Goal: Check status: Check status

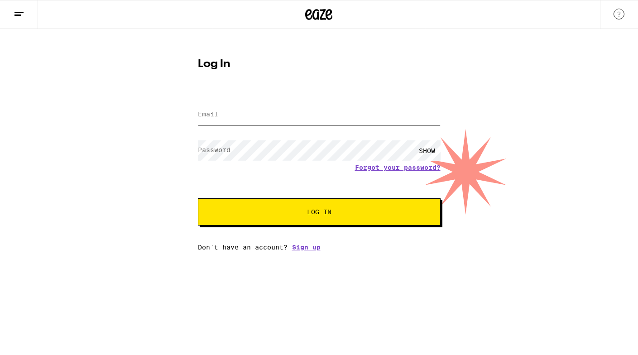
type input "hannah.snitzer@gmail.com"
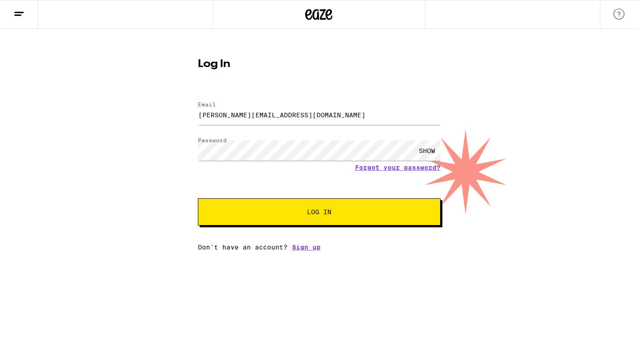
click at [267, 215] on span "Log In" at bounding box center [319, 212] width 169 height 6
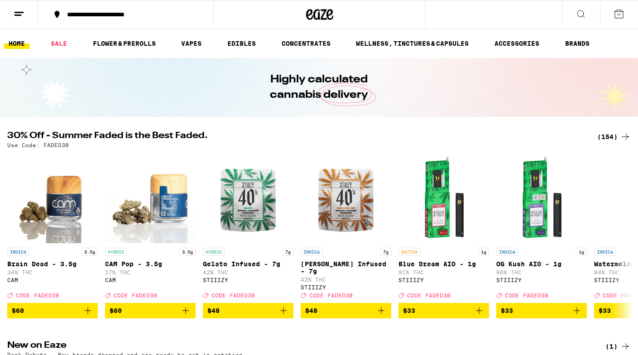
click at [19, 12] on line at bounding box center [18, 12] width 9 height 0
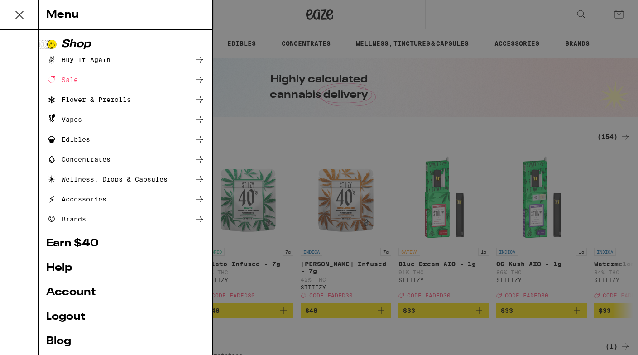
click at [485, 105] on div "Menu Shop Buy It Again Sale Flower & Prerolls Vapes Edibles Concentrates Wellne…" at bounding box center [319, 177] width 638 height 355
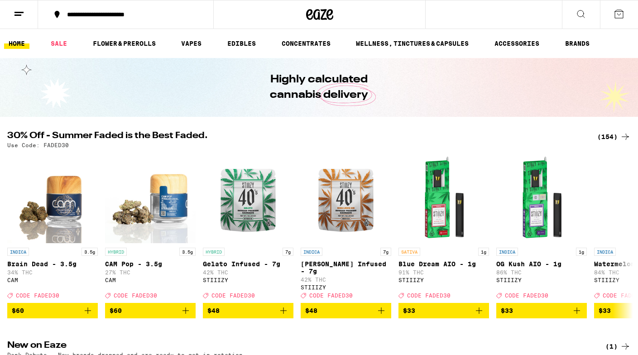
click at [623, 15] on icon at bounding box center [619, 14] width 8 height 8
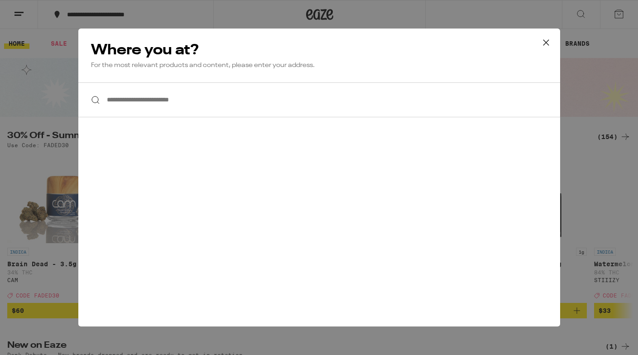
click at [602, 77] on div "**********" at bounding box center [319, 177] width 638 height 355
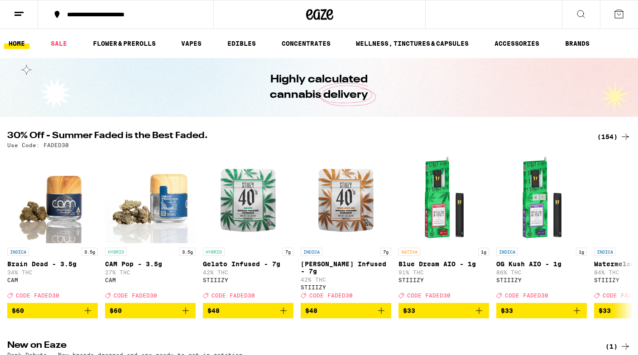
click at [582, 17] on icon at bounding box center [581, 14] width 11 height 11
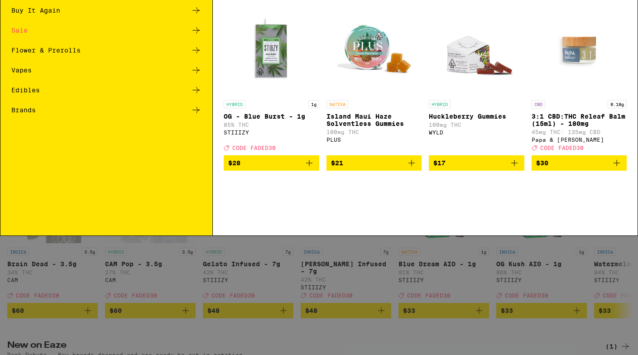
click at [61, 62] on div "Buy It Again" at bounding box center [106, 64] width 190 height 11
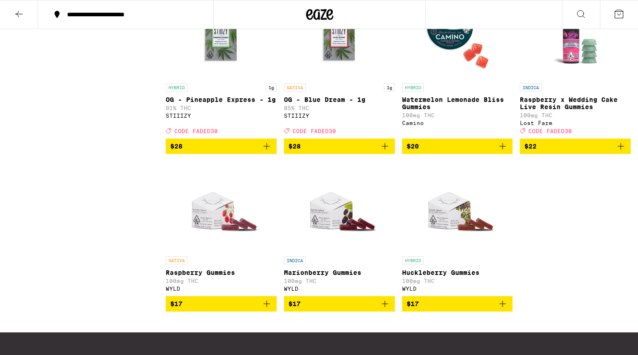
scroll to position [788, 0]
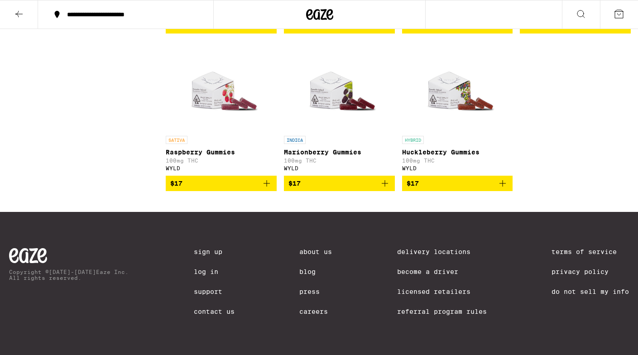
click at [197, 272] on link "Log In" at bounding box center [214, 271] width 41 height 7
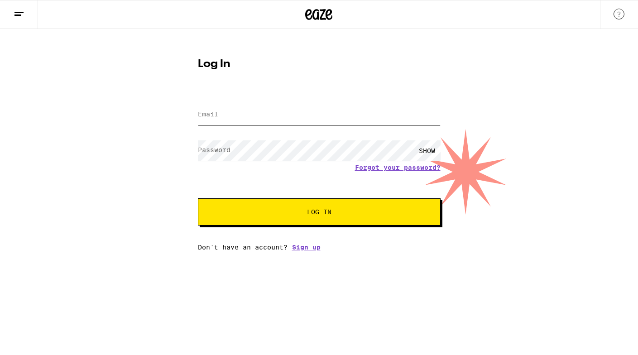
type input "hannah.snitzer@gmail.com"
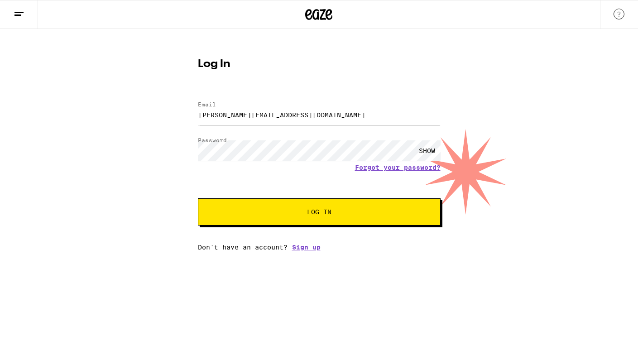
click at [265, 216] on button "Log In" at bounding box center [319, 211] width 243 height 27
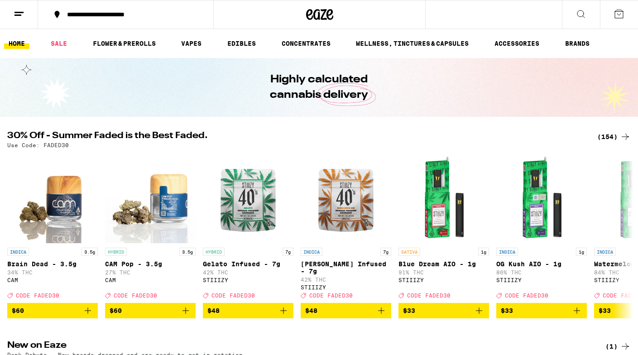
click at [23, 7] on button at bounding box center [19, 14] width 38 height 29
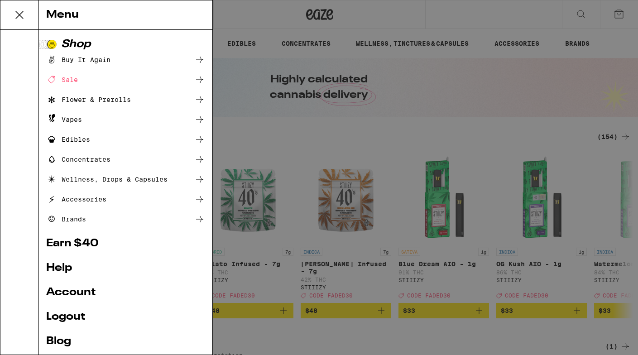
scroll to position [37, 0]
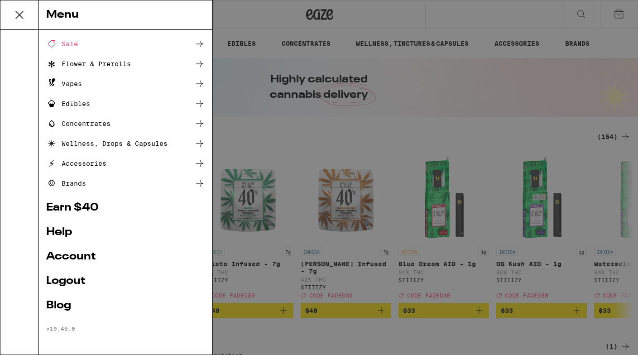
click at [63, 266] on ul "Shop Buy It Again Sale Flower & Prerolls Vapes Edibles Concentrates Wellness, D…" at bounding box center [125, 167] width 159 height 329
click at [63, 256] on link "Account" at bounding box center [125, 256] width 159 height 11
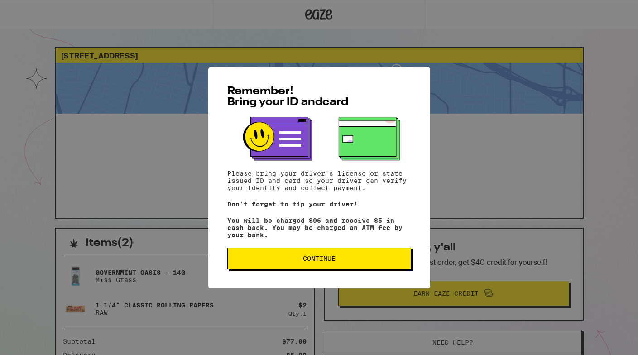
click at [313, 267] on button "Continue" at bounding box center [319, 259] width 184 height 22
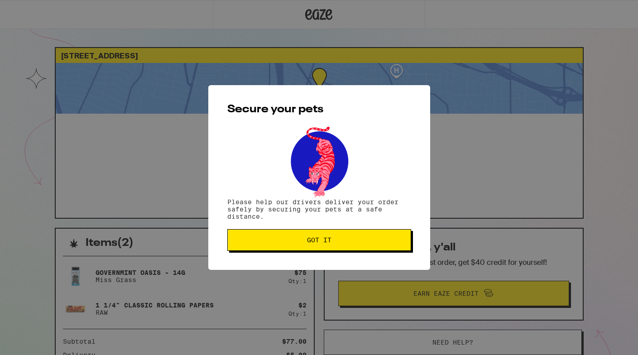
click at [301, 246] on button "Got it" at bounding box center [319, 240] width 184 height 22
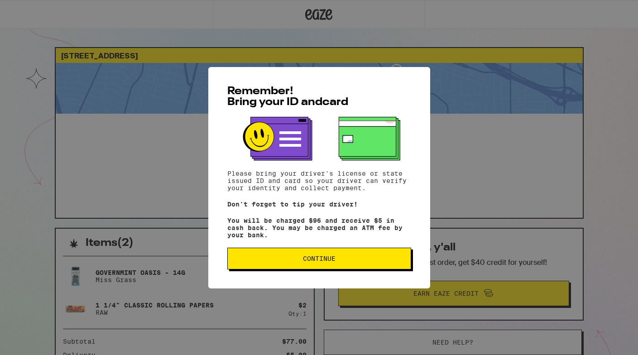
click at [332, 245] on div "Remember! Bring your ID and card Please bring your driver's license or state is…" at bounding box center [319, 177] width 222 height 221
click at [332, 256] on button "Continue" at bounding box center [319, 259] width 184 height 22
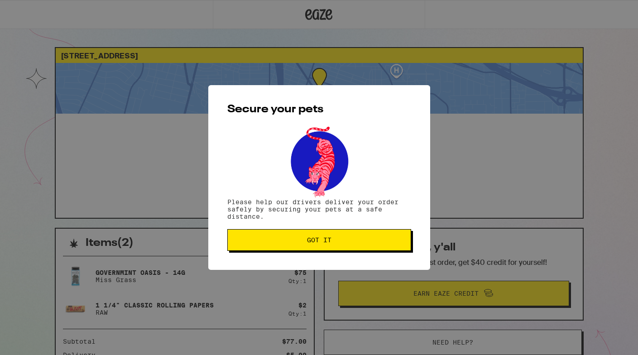
click at [333, 240] on span "Got it" at bounding box center [319, 240] width 168 height 6
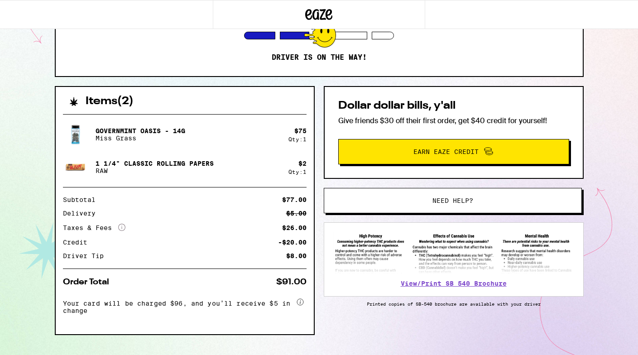
scroll to position [140, 0]
